Goal: Task Accomplishment & Management: Manage account settings

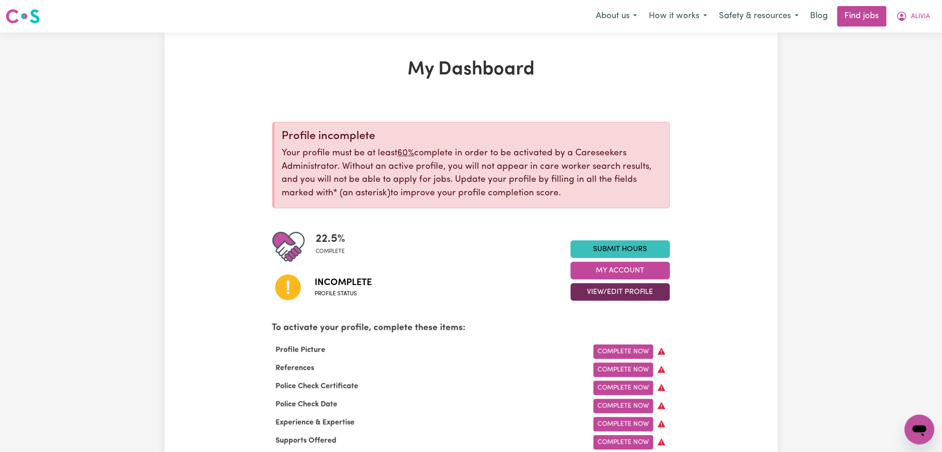
click at [608, 294] on button "View/Edit Profile" at bounding box center [619, 292] width 99 height 18
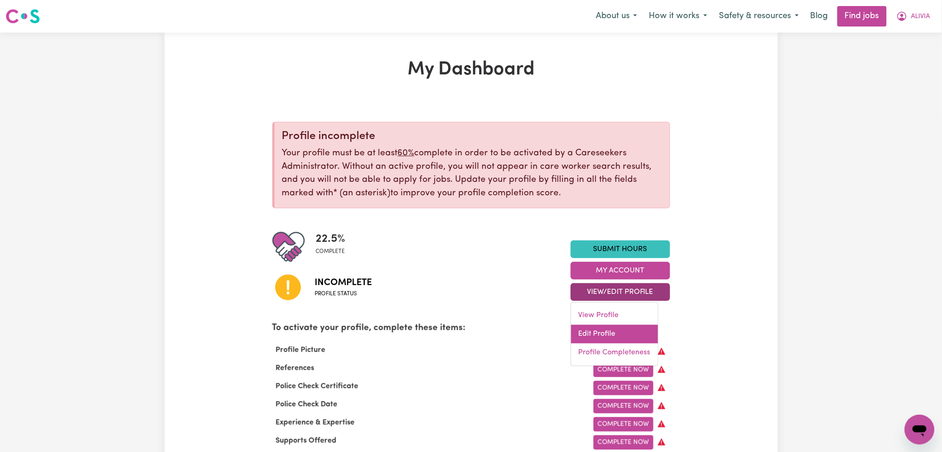
click at [600, 327] on link "Edit Profile" at bounding box center [614, 334] width 87 height 19
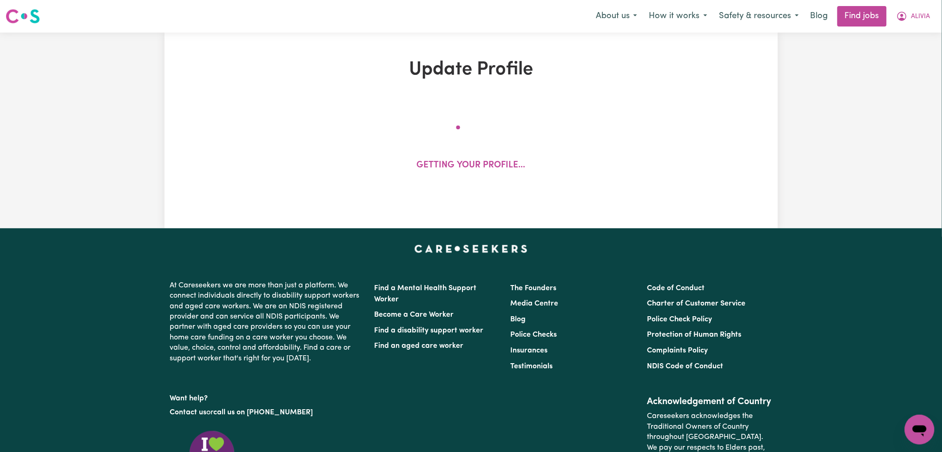
select select "[DEMOGRAPHIC_DATA]"
select select "Student Visa"
select select "Studying a healthcare related degree or qualification"
select select "40"
select select "52"
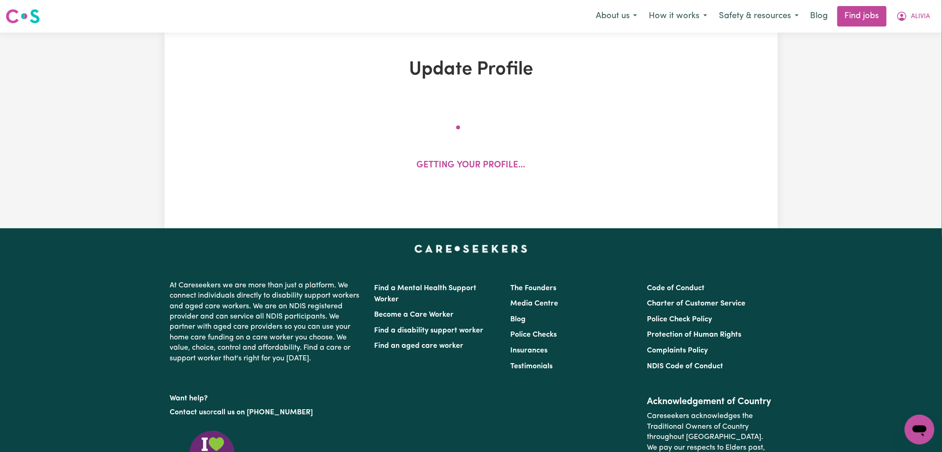
select select "80"
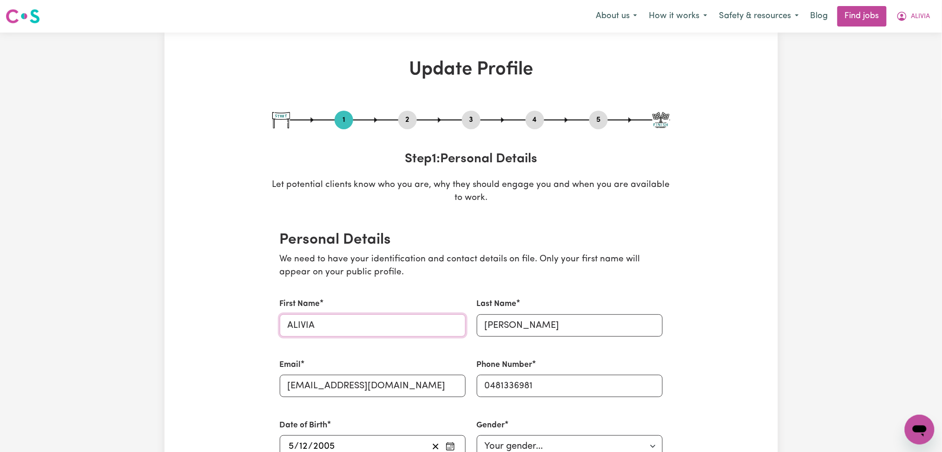
click at [353, 314] on input "ALIVIA" at bounding box center [373, 325] width 186 height 22
drag, startPoint x: 318, startPoint y: 324, endPoint x: 250, endPoint y: 324, distance: 67.8
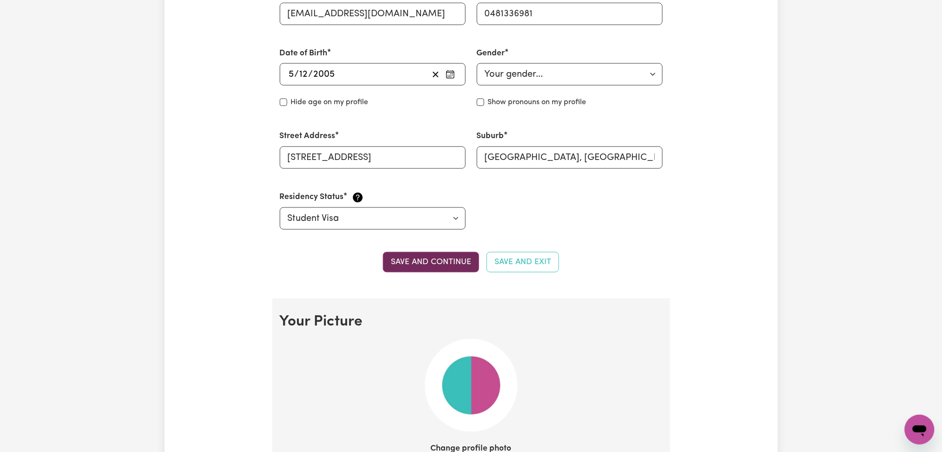
type input "Alivia"
click at [404, 269] on button "Save and continue" at bounding box center [431, 262] width 96 height 20
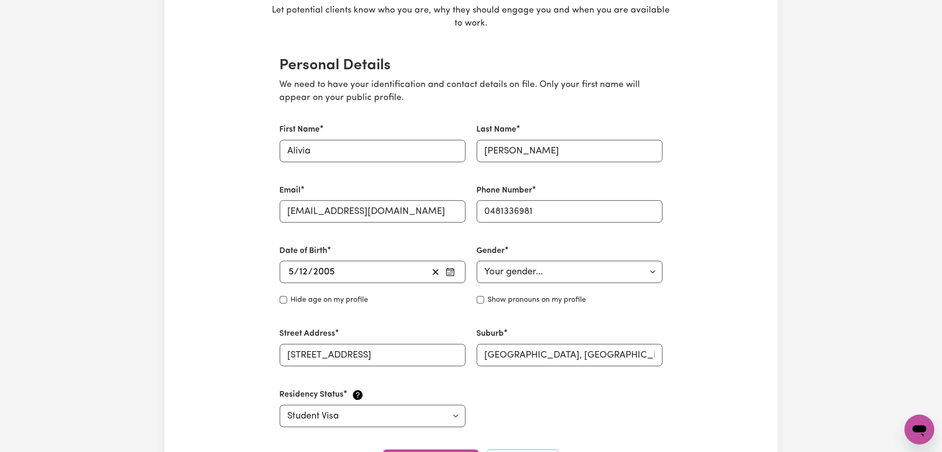
scroll to position [0, 0]
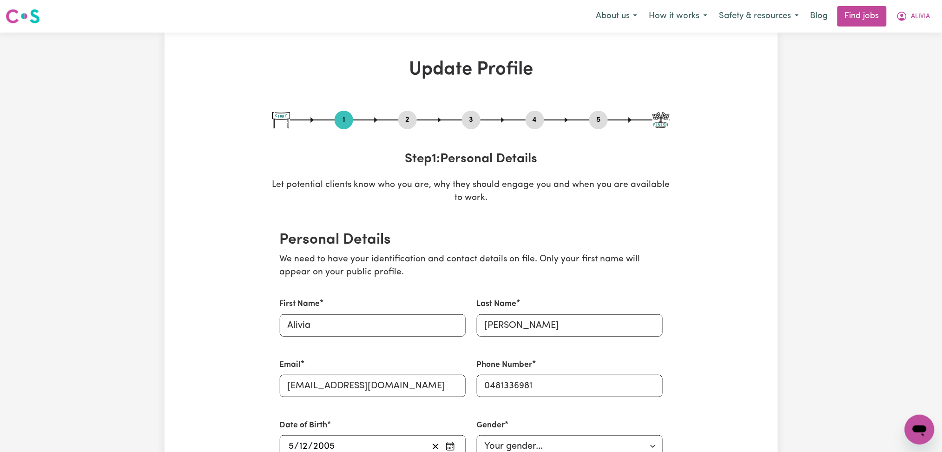
click at [915, 29] on nav "Menu About us How it works Safety & resources Blog Find jobs ALIVIA" at bounding box center [471, 16] width 942 height 33
click at [906, 16] on button "ALIVIA" at bounding box center [913, 17] width 46 height 20
click at [899, 67] on link "Logout" at bounding box center [898, 71] width 73 height 18
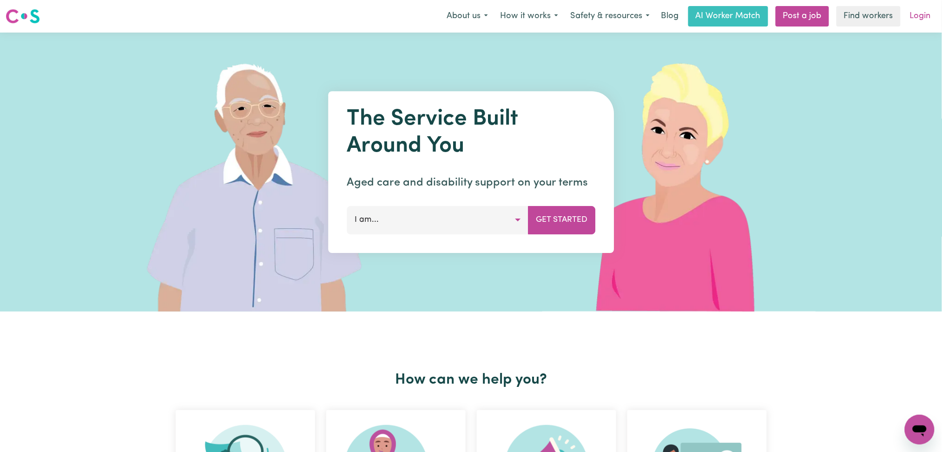
click at [927, 17] on link "Login" at bounding box center [920, 16] width 32 height 20
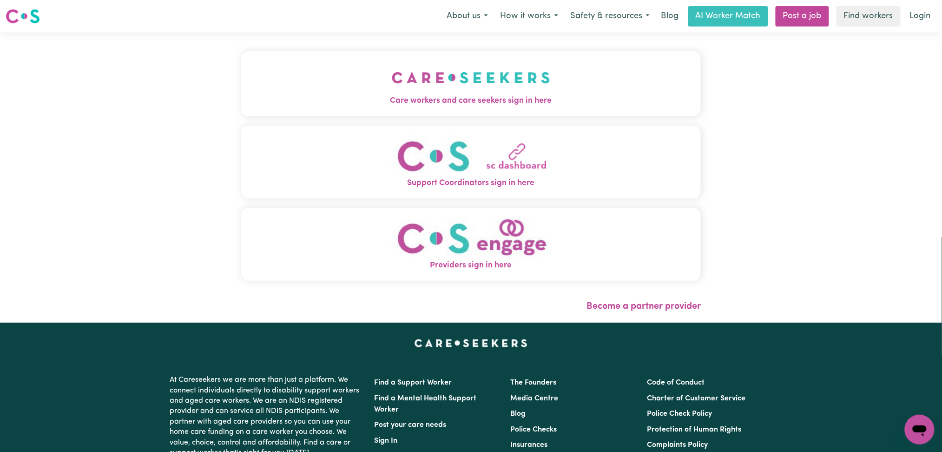
drag, startPoint x: 363, startPoint y: 109, endPoint x: 334, endPoint y: 101, distance: 30.3
click at [363, 109] on button "Care workers and care seekers sign in here" at bounding box center [471, 83] width 460 height 65
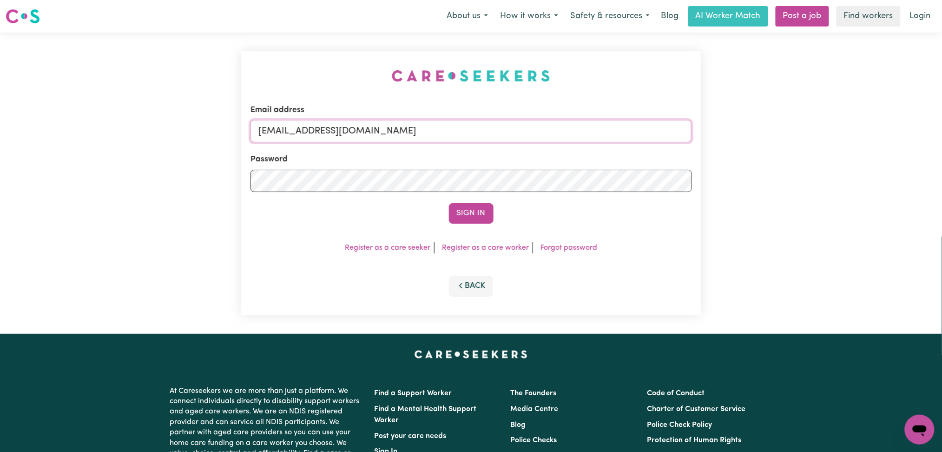
click at [353, 129] on input "[EMAIL_ADDRESS][DOMAIN_NAME]" at bounding box center [470, 131] width 441 height 22
drag, startPoint x: 305, startPoint y: 133, endPoint x: 494, endPoint y: 132, distance: 189.5
click at [494, 132] on input "Superuser~[EMAIL_ADDRESS][DOMAIN_NAME]" at bounding box center [470, 131] width 441 height 22
type input "Superuser~[EMAIL_ADDRESS][DOMAIN_NAME]"
click at [467, 210] on button "Sign In" at bounding box center [471, 213] width 45 height 20
